Goal: Information Seeking & Learning: Learn about a topic

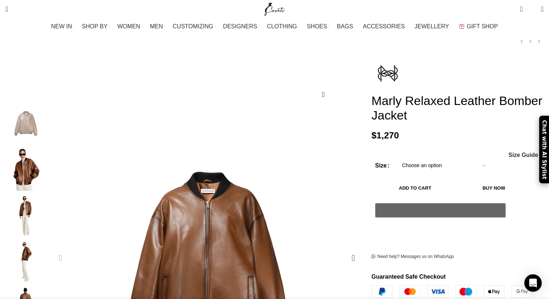
scroll to position [67, 0]
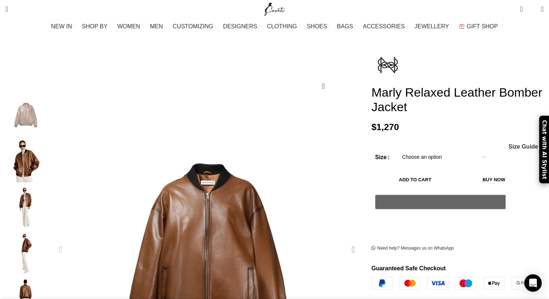
click at [345, 241] on div "Next slide" at bounding box center [354, 250] width 18 height 18
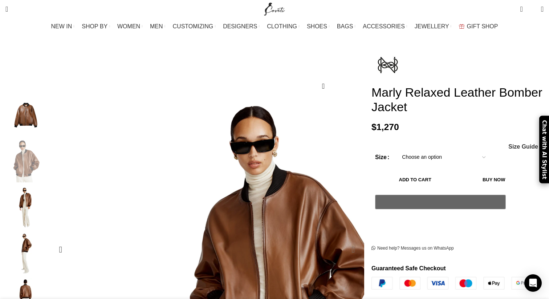
click at [345, 241] on div "Next slide" at bounding box center [354, 250] width 18 height 18
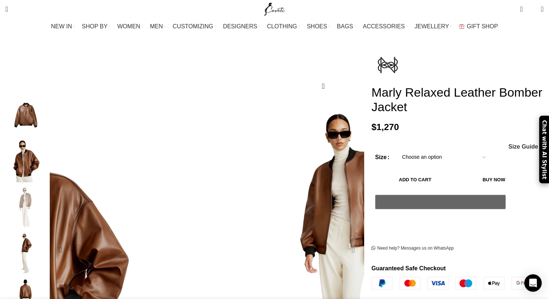
click at [345, 241] on div "Next slide" at bounding box center [354, 250] width 18 height 18
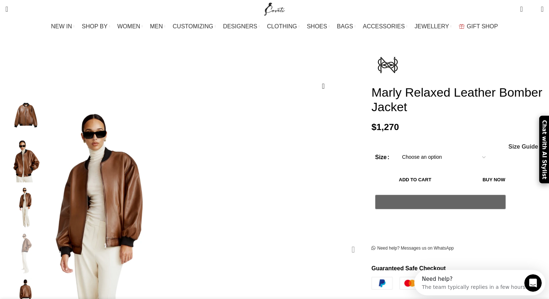
scroll to position [0, 0]
click at [345, 241] on div "Next slide" at bounding box center [354, 250] width 18 height 18
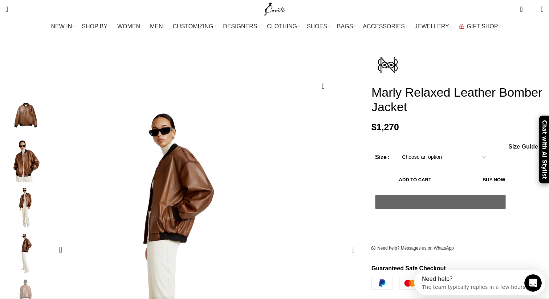
click at [345, 241] on div "Next slide" at bounding box center [354, 250] width 18 height 18
click at [70, 241] on div "Previous slide" at bounding box center [61, 250] width 18 height 18
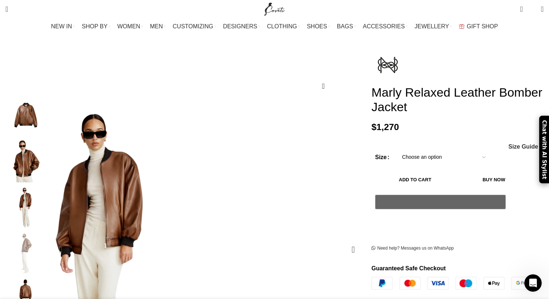
click at [70, 241] on div "Previous slide" at bounding box center [61, 250] width 18 height 18
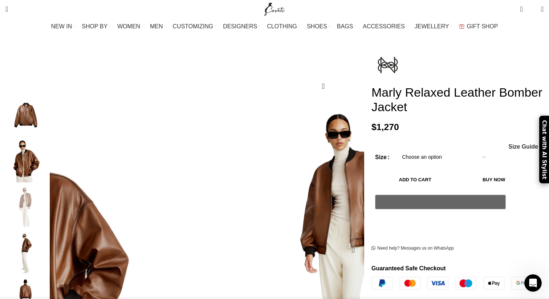
click at [70, 241] on div "Previous slide" at bounding box center [61, 250] width 18 height 18
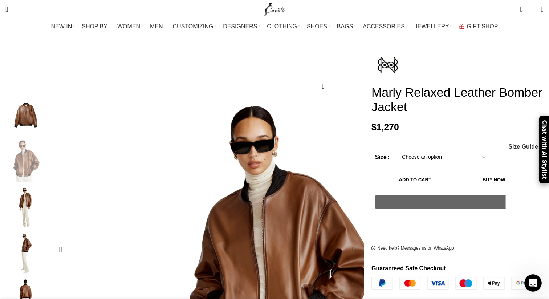
scroll to position [0, 153]
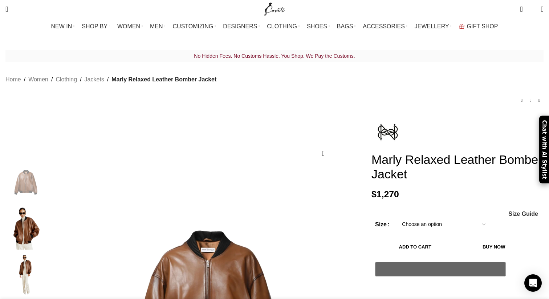
drag, startPoint x: 392, startPoint y: 149, endPoint x: 453, endPoint y: 166, distance: 63.4
click at [453, 166] on h1 "Marly Relaxed Leather Bomber Jacket" at bounding box center [458, 167] width 172 height 30
copy h1 "Relaxed Leather Bomber Jacket"
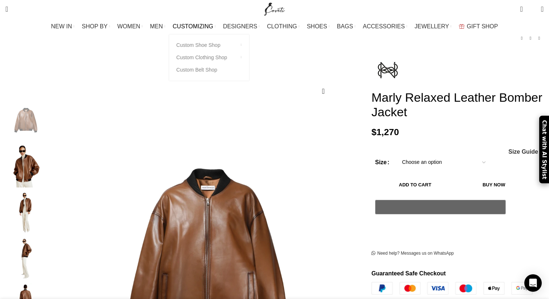
scroll to position [63, 0]
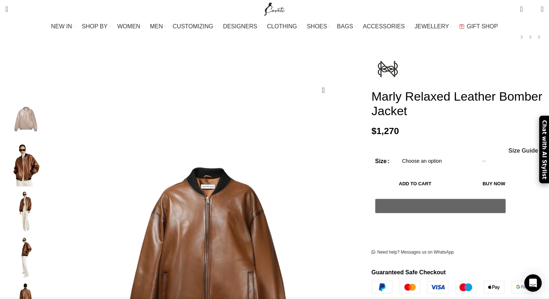
click at [48, 148] on img "2 / 5" at bounding box center [26, 165] width 44 height 43
